Goal: Navigation & Orientation: Find specific page/section

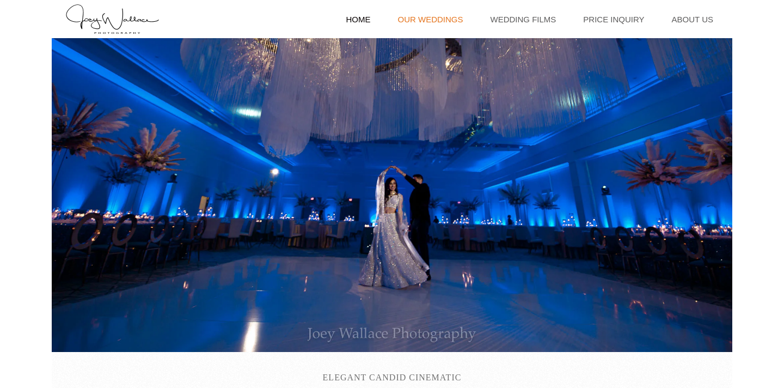
click at [435, 23] on link "Our Weddings" at bounding box center [431, 19] width 76 height 38
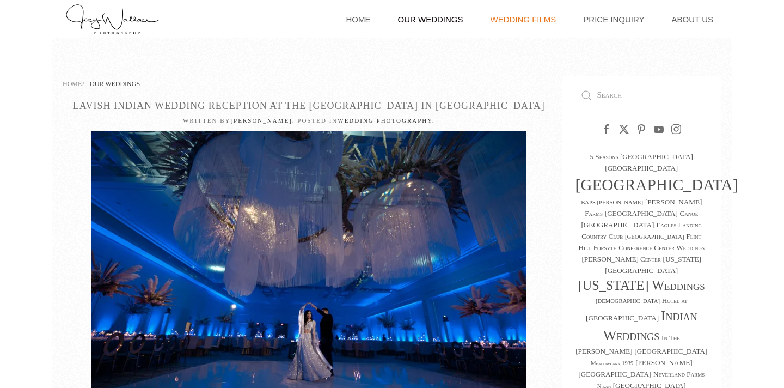
click at [523, 19] on link "Wedding Films" at bounding box center [523, 19] width 77 height 38
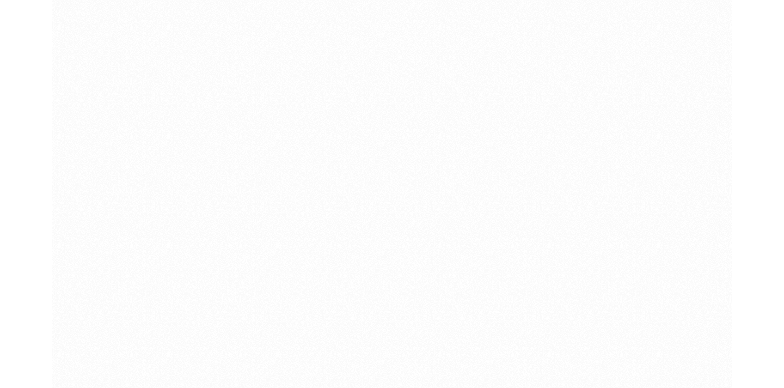
scroll to position [2489, 0]
